Goal: Navigation & Orientation: Find specific page/section

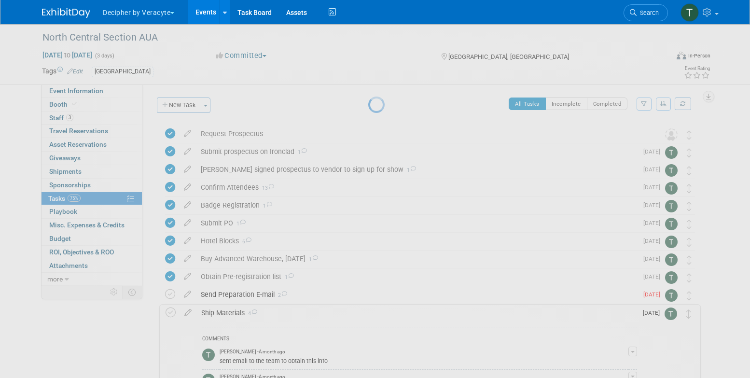
scroll to position [106, 0]
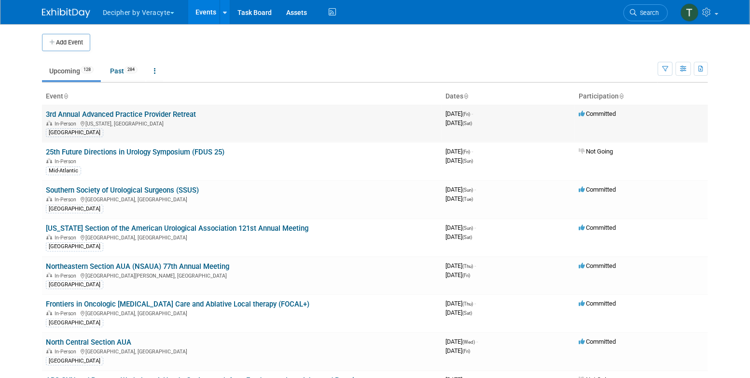
click at [170, 116] on link "3rd Annual Advanced Practice Provider Retreat" at bounding box center [121, 114] width 150 height 9
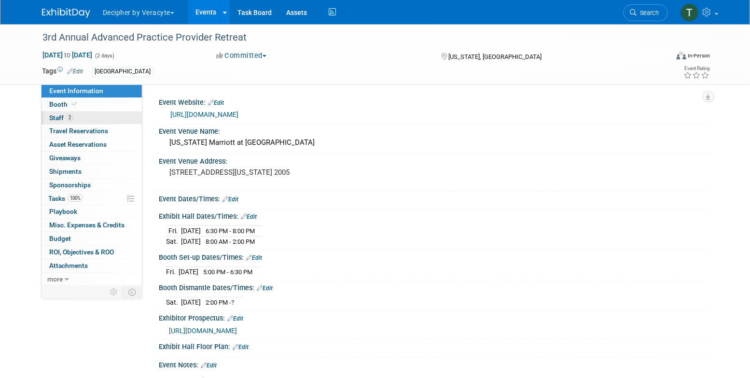
click at [89, 118] on link "2 Staff 2" at bounding box center [92, 118] width 100 height 13
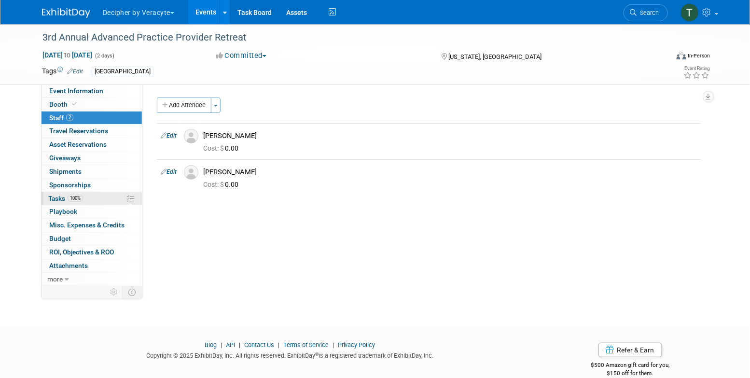
click at [96, 193] on link "100% Tasks 100%" at bounding box center [92, 198] width 100 height 13
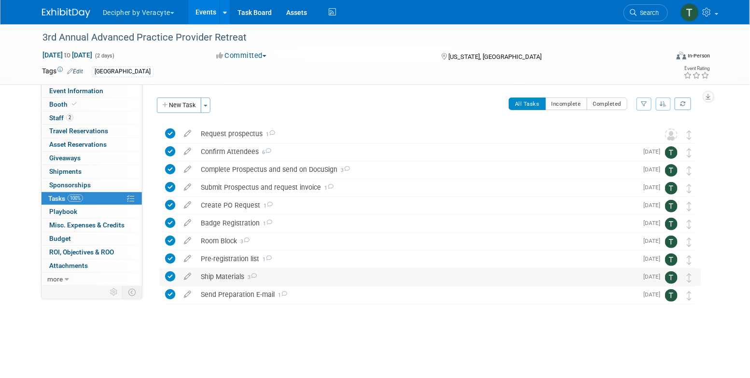
click at [258, 282] on div "Ship Materials 3" at bounding box center [417, 276] width 442 height 16
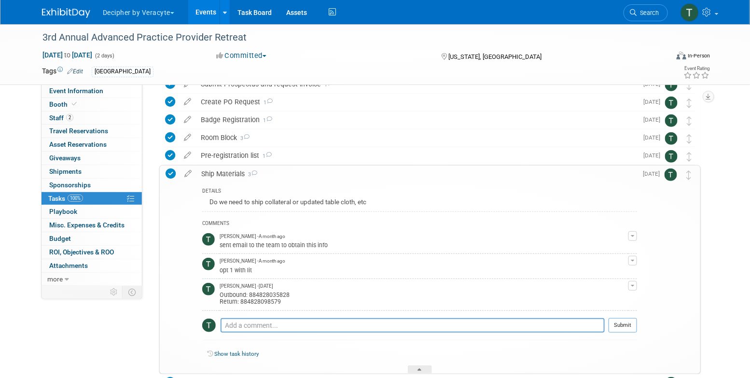
scroll to position [105, 0]
click at [267, 297] on div "Outbound: 884828035828 Return: 884828098579" at bounding box center [424, 295] width 409 height 15
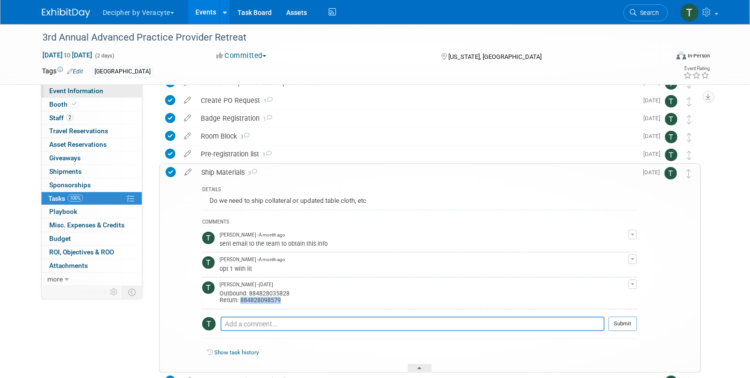
click at [113, 94] on link "Event Information" at bounding box center [92, 91] width 100 height 13
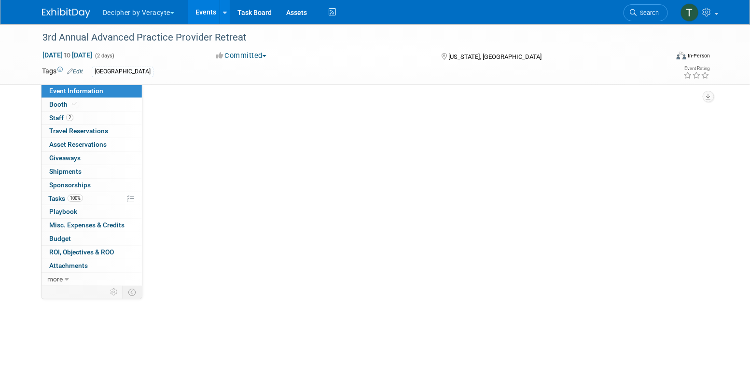
scroll to position [0, 0]
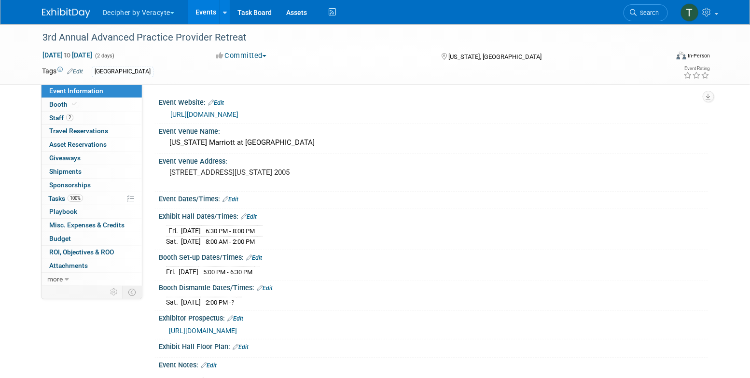
click at [239, 114] on link "https://urologyconnection.com/funding-opportunities/client-details.aspx?cc=solah" at bounding box center [204, 115] width 68 height 8
click at [199, 6] on link "Events" at bounding box center [205, 12] width 35 height 24
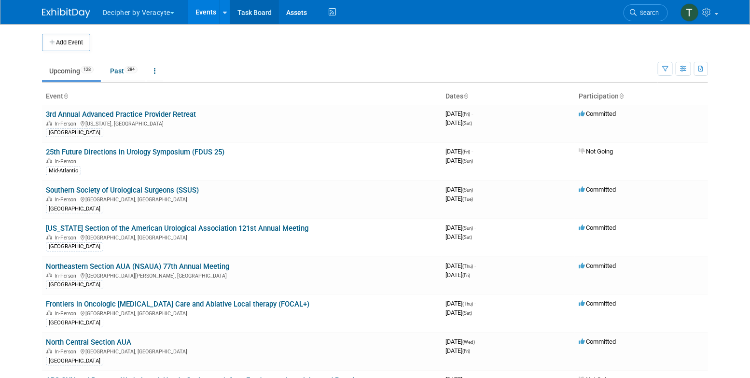
click at [254, 10] on link "Task Board" at bounding box center [254, 12] width 49 height 24
